Goal: Navigation & Orientation: Find specific page/section

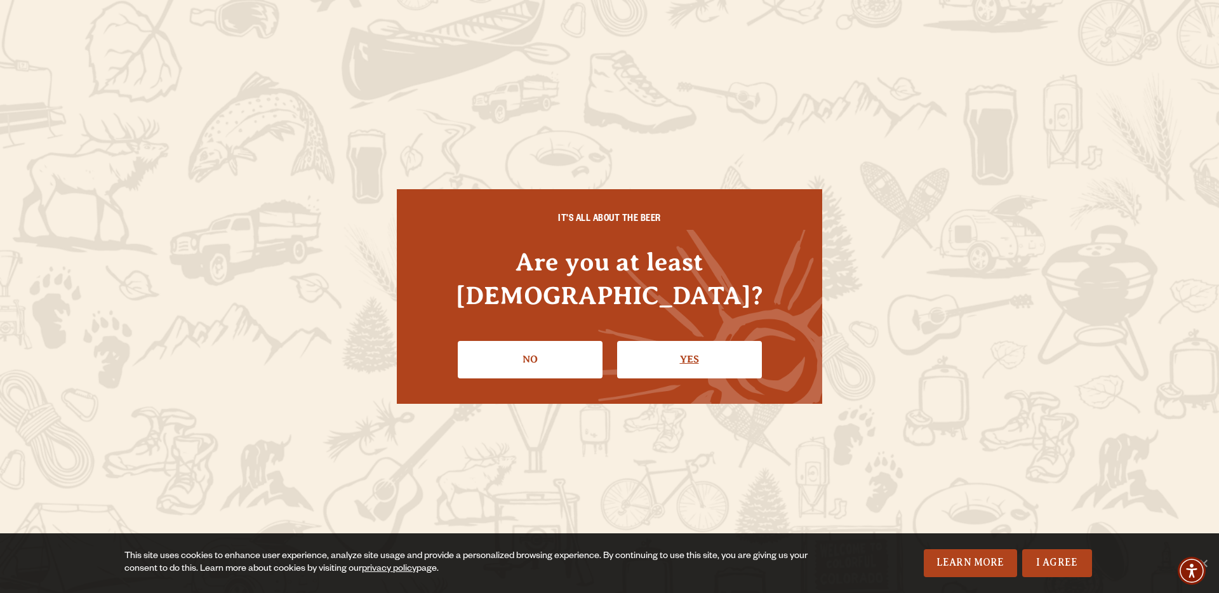
click at [636, 349] on link "Yes" at bounding box center [689, 359] width 145 height 37
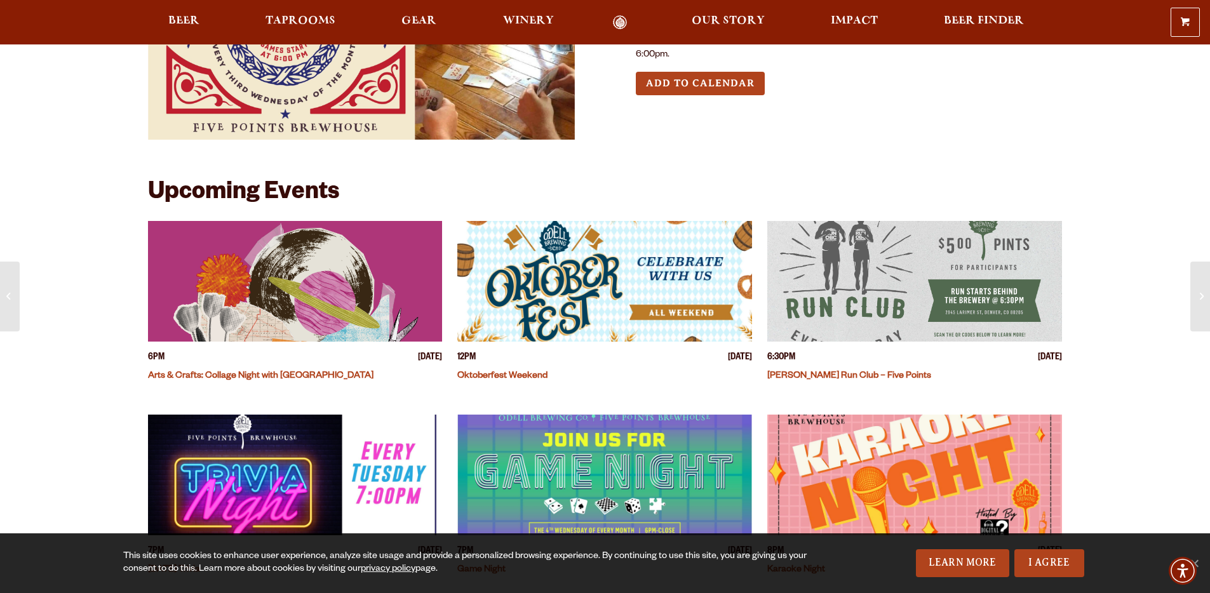
scroll to position [153, 0]
click at [278, 25] on span "Taprooms" at bounding box center [300, 21] width 70 height 10
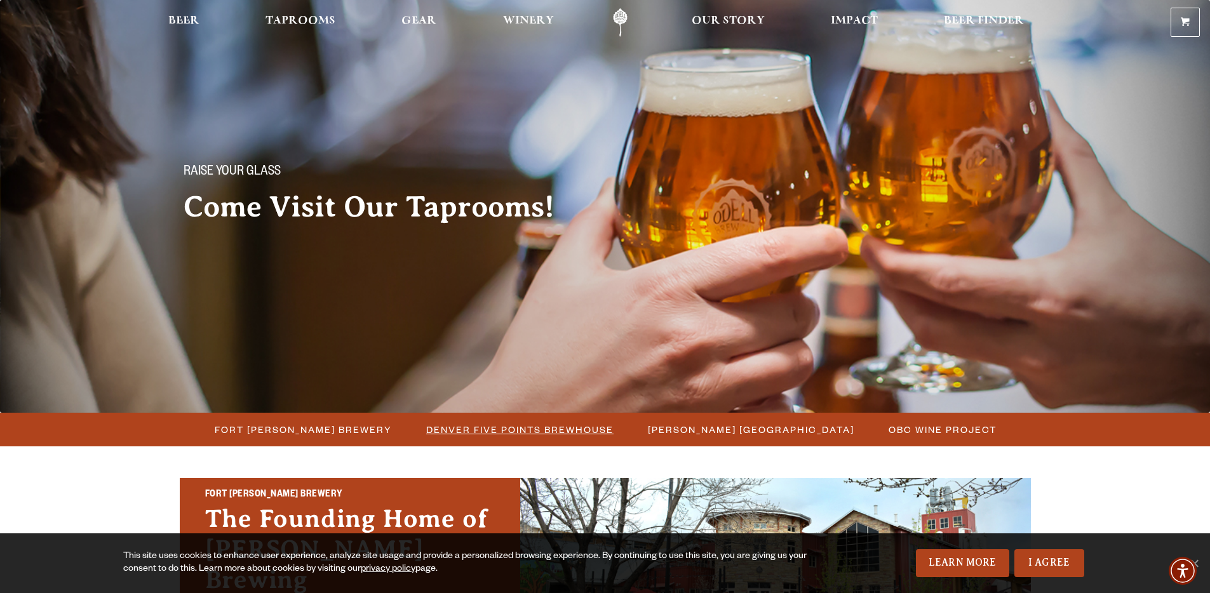
click at [518, 431] on span "Denver Five Points Brewhouse" at bounding box center [519, 429] width 187 height 18
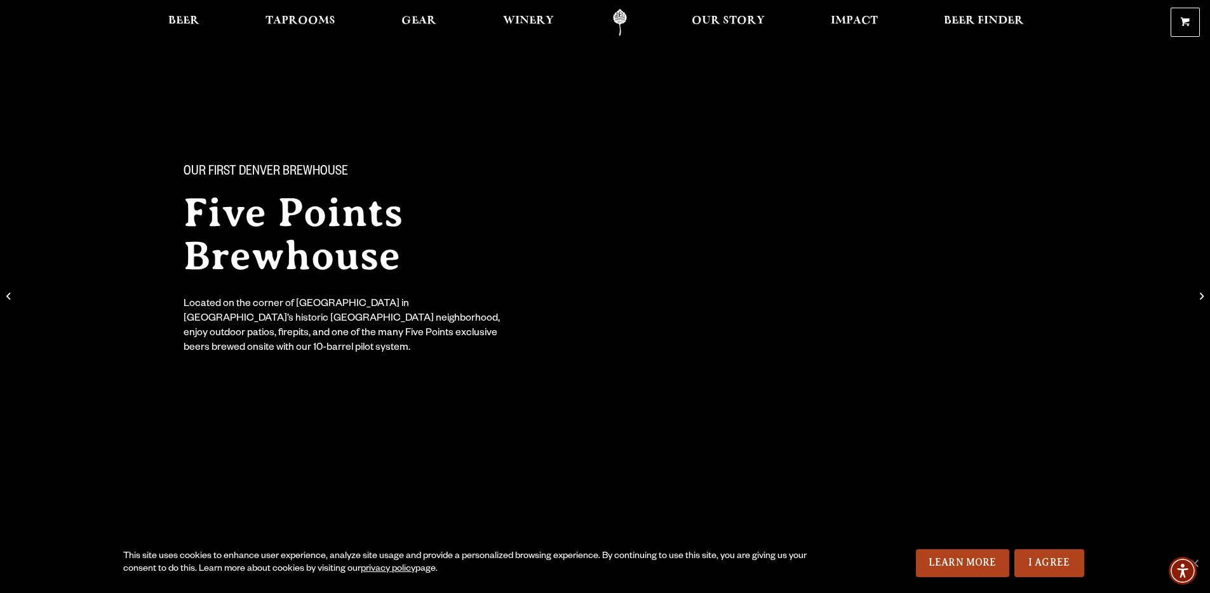
scroll to position [313, 0]
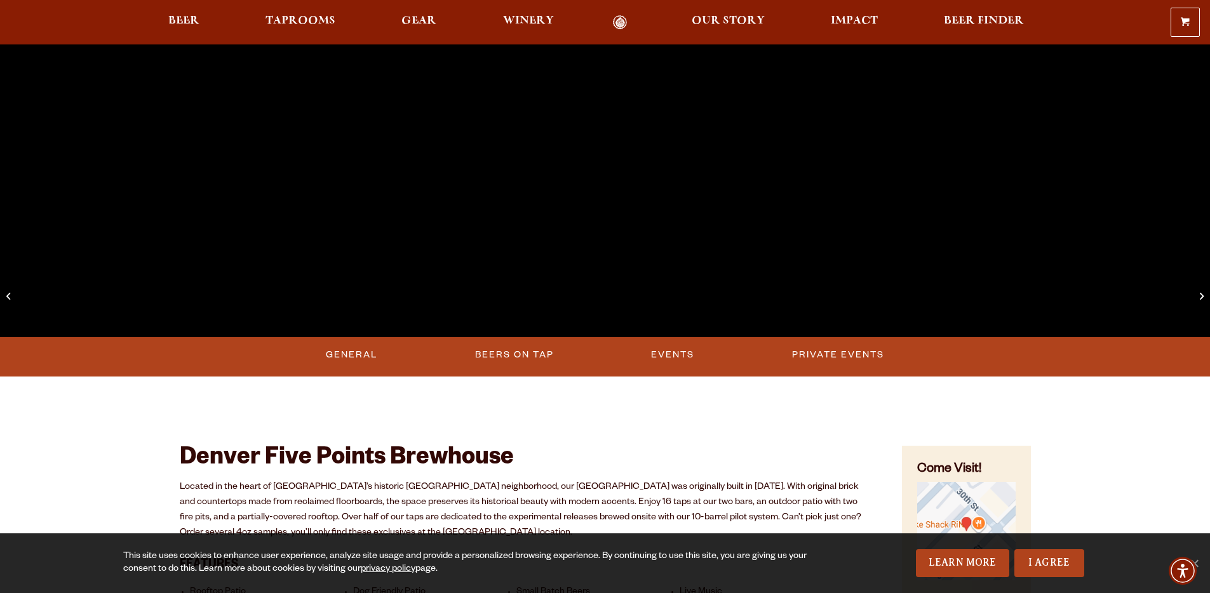
click at [962, 499] on img "Find on Google Maps (opens in a new window)" at bounding box center [966, 531] width 98 height 98
